Goal: Information Seeking & Learning: Check status

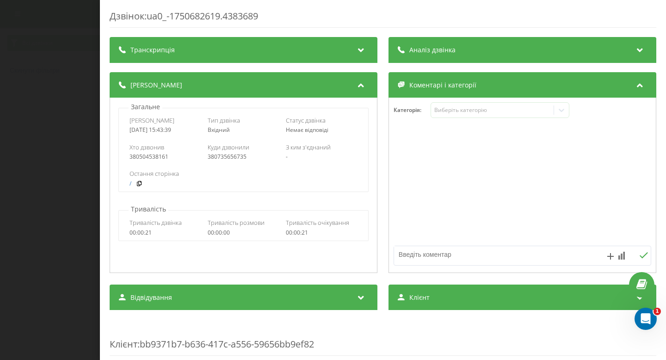
click at [82, 62] on div "Дзвінок : ua0_-1750682619.4383689 Транскрипція Для AI-аналізу майбутніх дзвінкі…" at bounding box center [333, 180] width 666 height 360
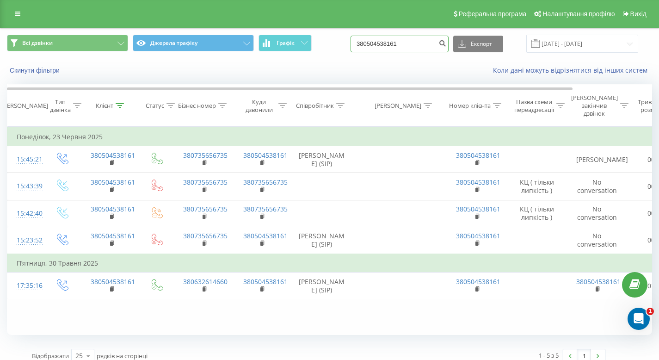
click at [405, 46] on input "380504538161" at bounding box center [399, 44] width 98 height 17
paste input "98131544"
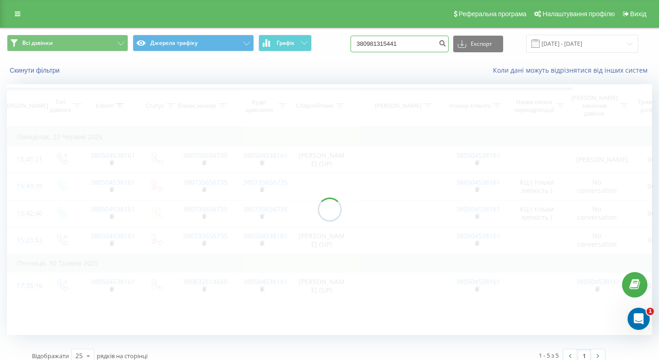
type input "380981315441"
click at [651, 331] on div "Всі дзвінки Джерела трафіку Графік 380981315441 Експорт .csv .xls .xlsx 23.05.2…" at bounding box center [329, 198] width 645 height 341
click at [631, 308] on body "ulf.ua 380504538161 Проекти ulf.ua Дашборд Центр звернень Журнал дзвінків Журна…" at bounding box center [329, 180] width 659 height 360
click at [629, 312] on div "Відкрити програму для спілкування Intercom" at bounding box center [637, 317] width 31 height 31
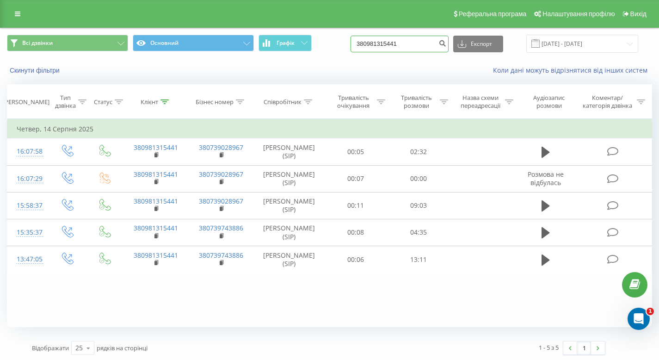
drag, startPoint x: 421, startPoint y: 45, endPoint x: 355, endPoint y: 42, distance: 65.7
click at [355, 42] on div "Всі дзвінки Основний Графік 380981315441 Експорт .csv .xls .xlsx 22.05.2025 - 2…" at bounding box center [329, 44] width 645 height 18
click at [428, 44] on input "380981315441" at bounding box center [399, 44] width 98 height 17
paste input "737049440"
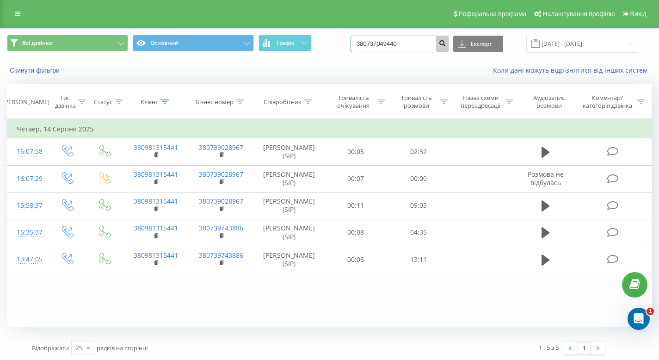
type input "380737049440"
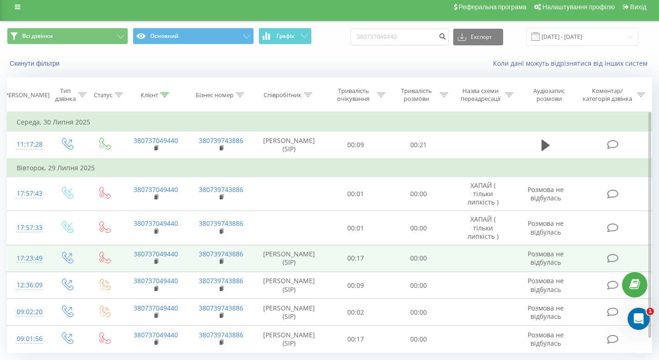
scroll to position [7, 0]
